Goal: Task Accomplishment & Management: Complete application form

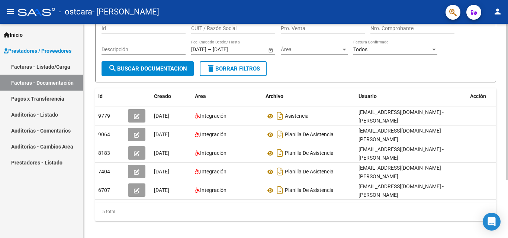
scroll to position [80, 0]
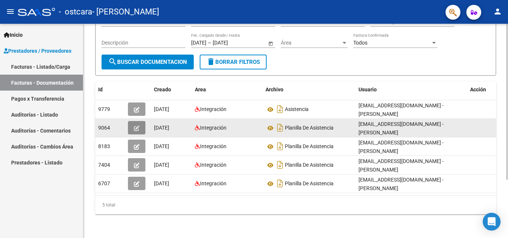
click at [137, 126] on icon "button" at bounding box center [137, 129] width 6 height 6
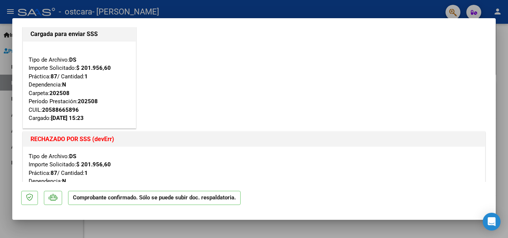
scroll to position [0, 0]
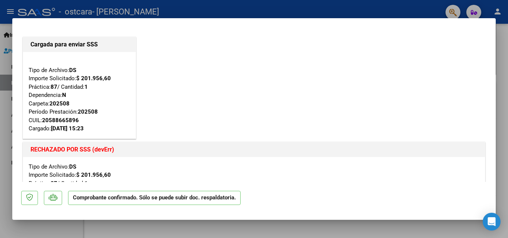
click at [1, 125] on div at bounding box center [254, 119] width 508 height 238
type input "$ 0,00"
